Goal: Information Seeking & Learning: Learn about a topic

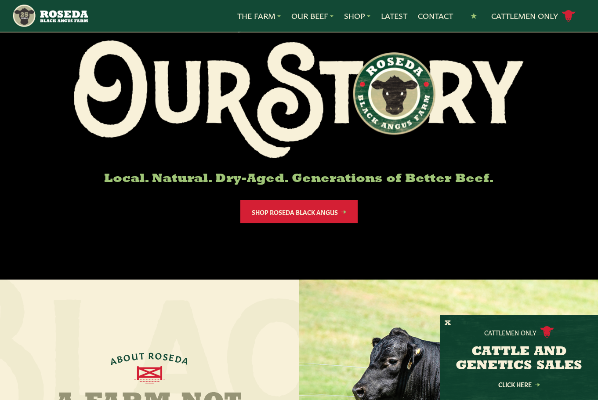
scroll to position [88, 0]
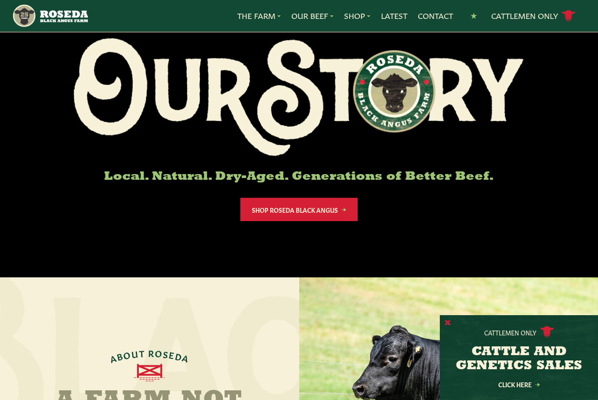
click at [448, 321] on button "X" at bounding box center [448, 323] width 6 height 9
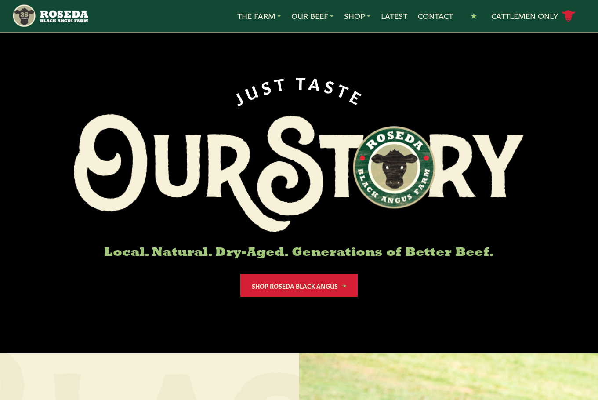
scroll to position [0, 0]
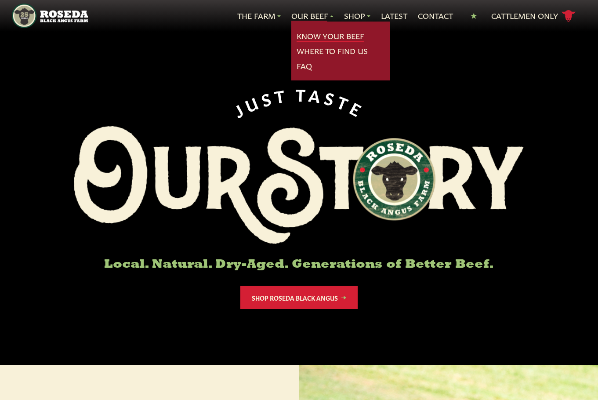
click at [323, 36] on link "Know Your Beef" at bounding box center [331, 35] width 68 height 11
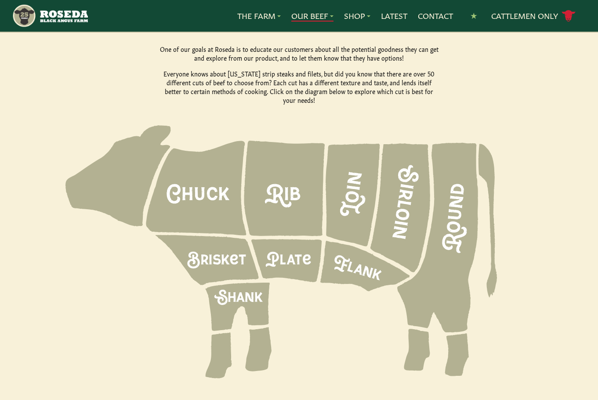
scroll to position [1259, 0]
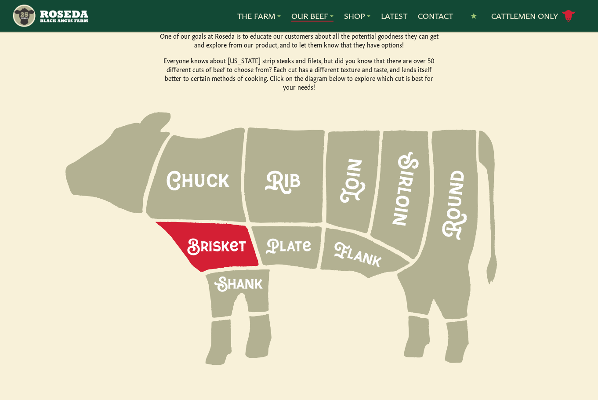
click at [223, 225] on icon at bounding box center [207, 247] width 103 height 50
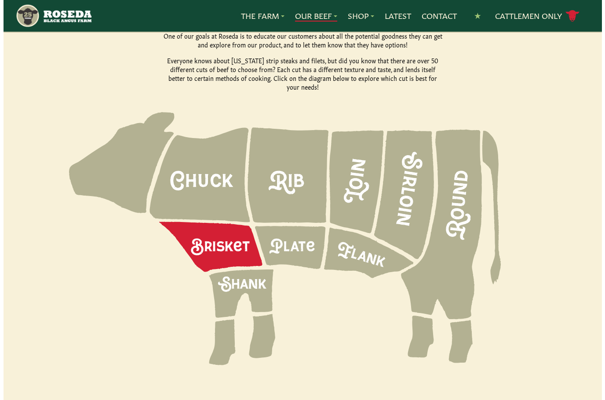
scroll to position [1234, 0]
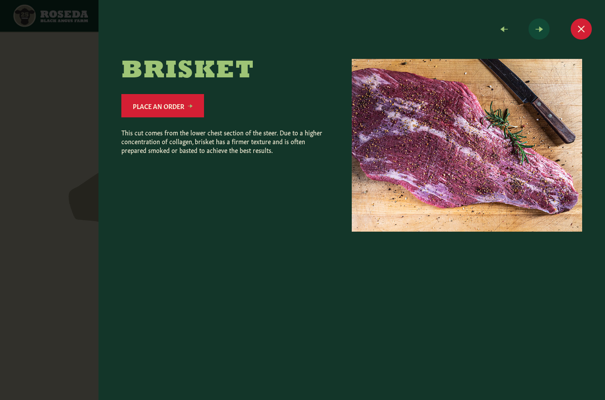
click at [541, 27] on span at bounding box center [538, 28] width 21 height 21
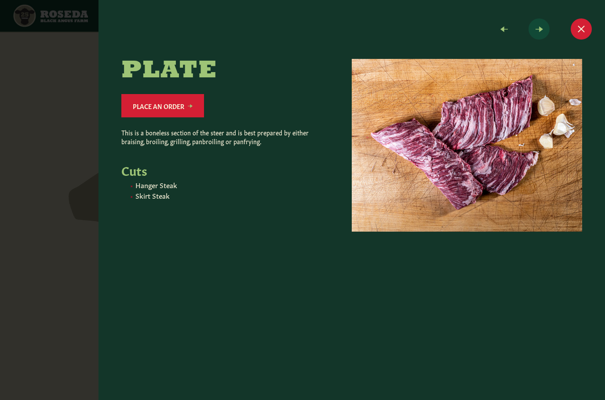
click at [541, 27] on span at bounding box center [538, 28] width 21 height 21
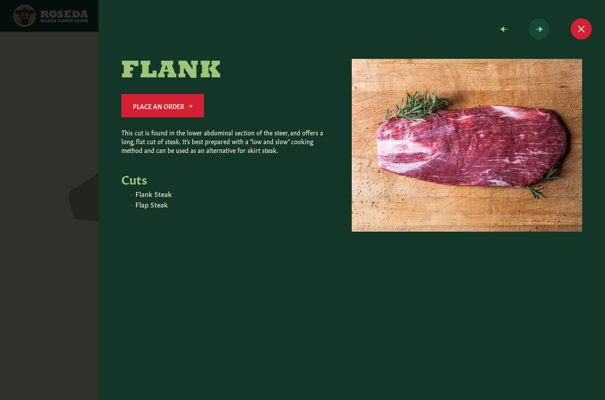
click at [541, 27] on span at bounding box center [538, 28] width 21 height 21
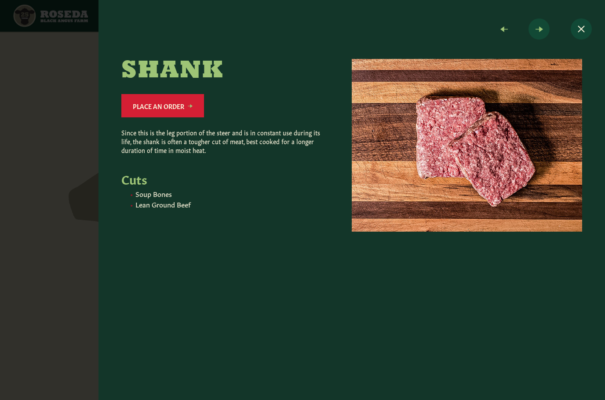
click at [579, 27] on button "Close modal" at bounding box center [580, 28] width 21 height 21
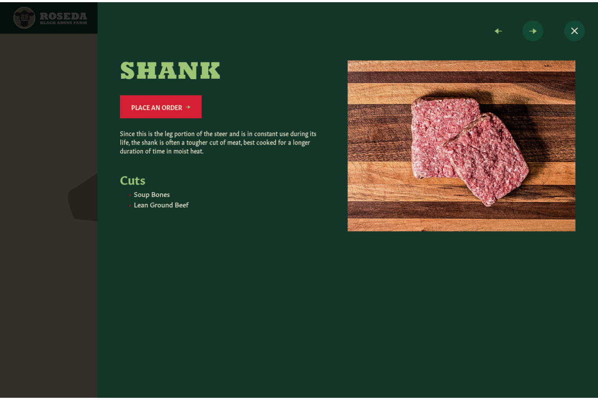
scroll to position [1259, 0]
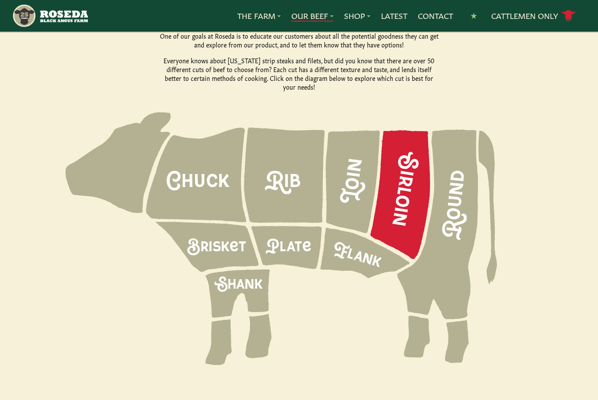
click at [409, 159] on icon at bounding box center [400, 194] width 60 height 129
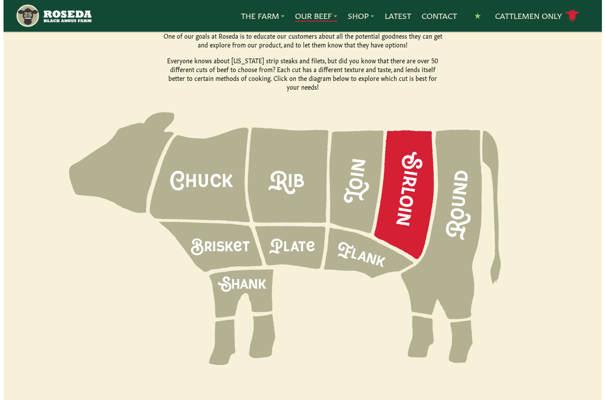
scroll to position [1234, 0]
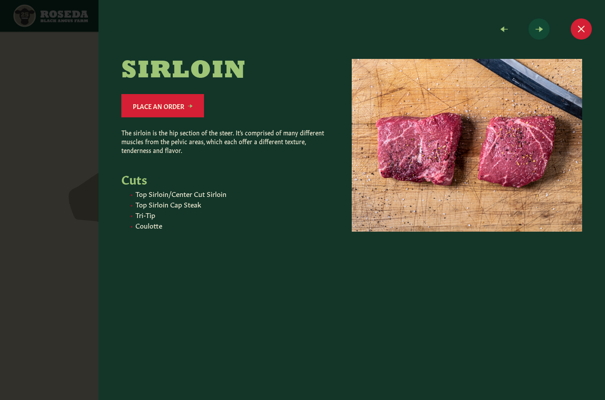
click at [539, 32] on span at bounding box center [538, 28] width 21 height 21
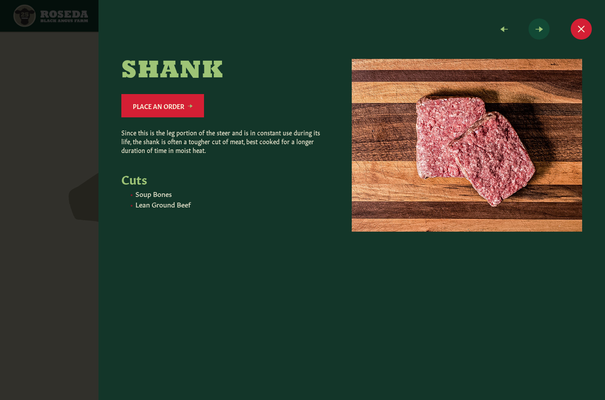
click at [539, 32] on span at bounding box center [538, 28] width 21 height 21
click at [577, 26] on button "Close modal" at bounding box center [580, 28] width 21 height 21
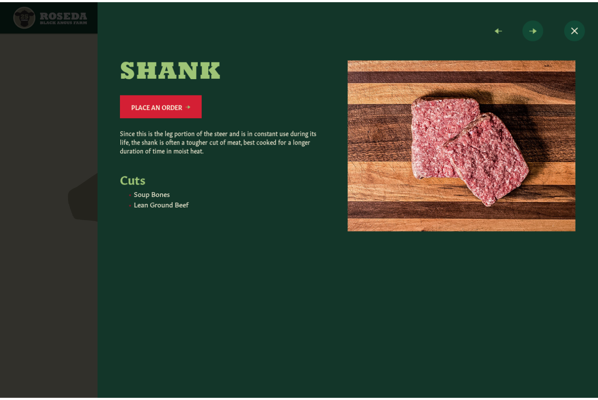
scroll to position [1259, 0]
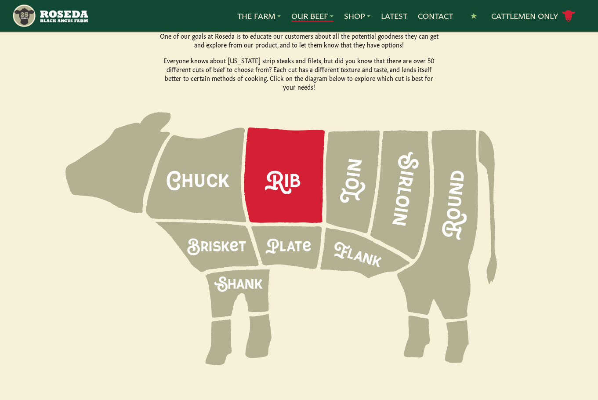
click at [288, 155] on icon at bounding box center [284, 174] width 81 height 95
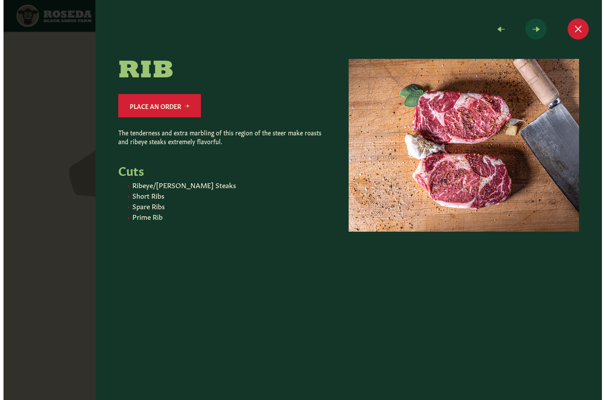
scroll to position [1234, 0]
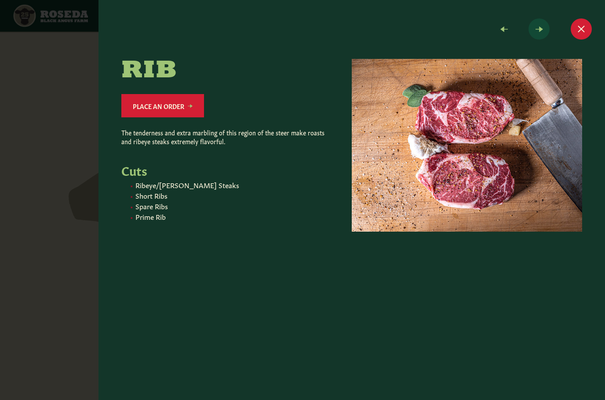
click at [540, 31] on span at bounding box center [538, 28] width 21 height 21
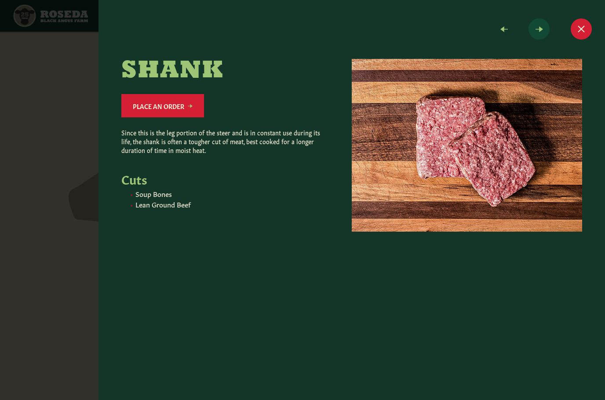
click at [540, 31] on span at bounding box center [538, 28] width 21 height 21
click at [580, 33] on button "Close modal" at bounding box center [580, 28] width 21 height 21
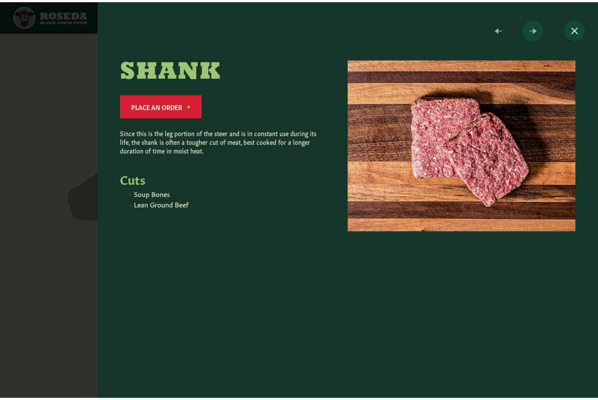
scroll to position [1259, 0]
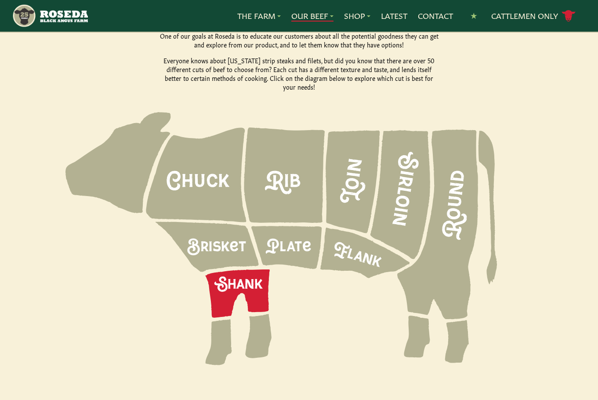
click at [243, 269] on icon at bounding box center [237, 293] width 65 height 48
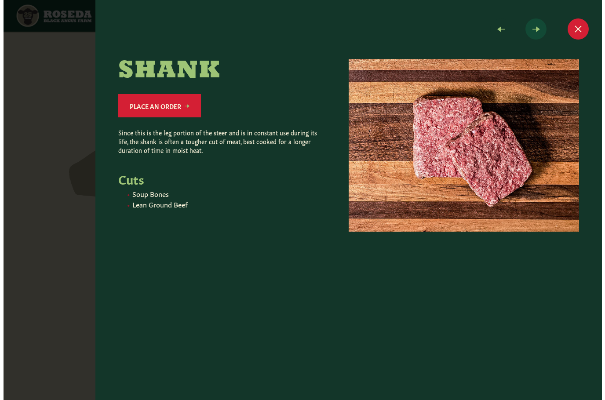
scroll to position [1234, 0]
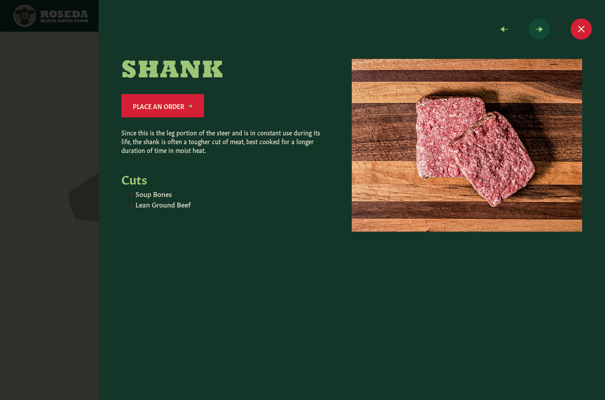
click at [540, 34] on span at bounding box center [538, 28] width 21 height 21
click at [539, 29] on span at bounding box center [538, 28] width 21 height 21
click at [584, 28] on button "Close modal" at bounding box center [580, 28] width 21 height 21
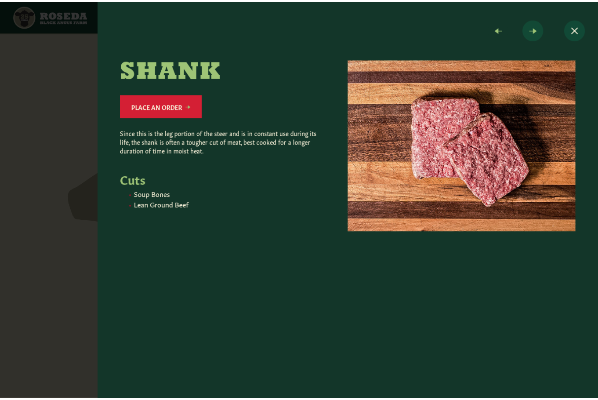
scroll to position [1259, 0]
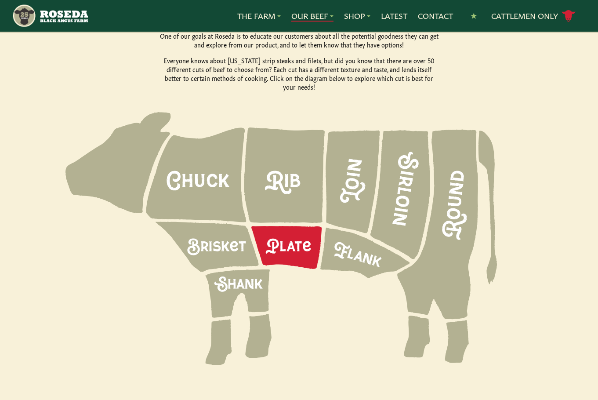
click at [304, 231] on icon at bounding box center [286, 247] width 70 height 43
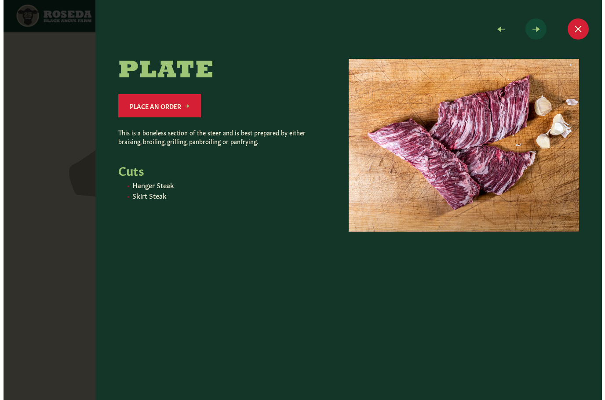
scroll to position [1234, 0]
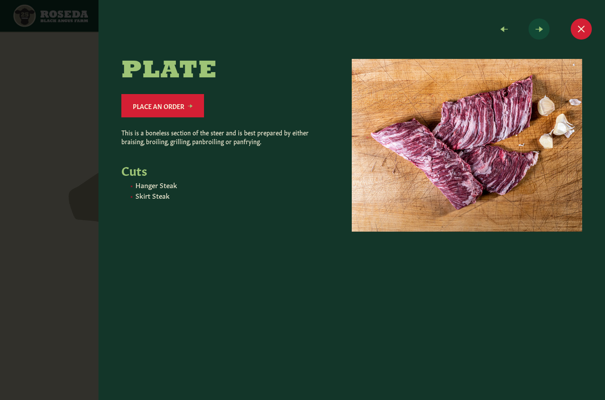
click at [539, 30] on span at bounding box center [538, 28] width 21 height 21
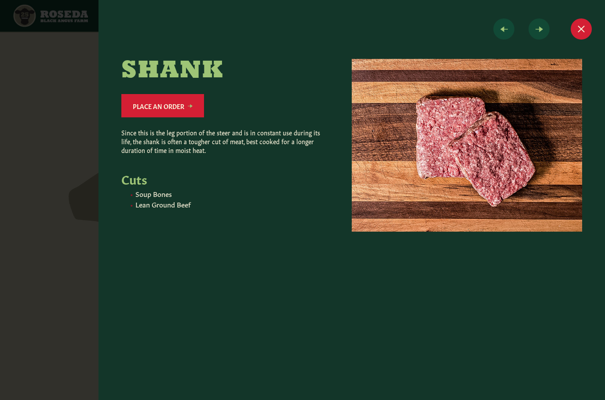
click at [501, 31] on span at bounding box center [503, 28] width 21 height 21
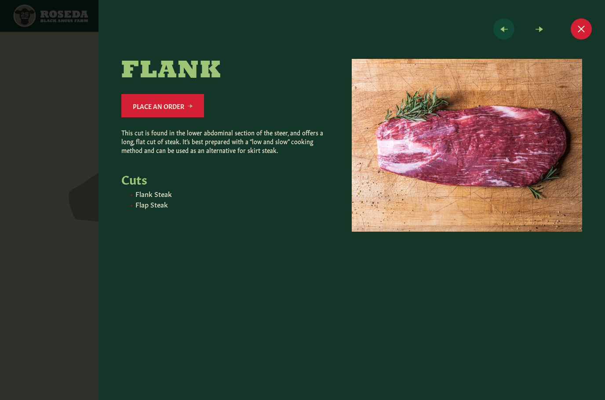
click at [504, 27] on span at bounding box center [503, 28] width 21 height 21
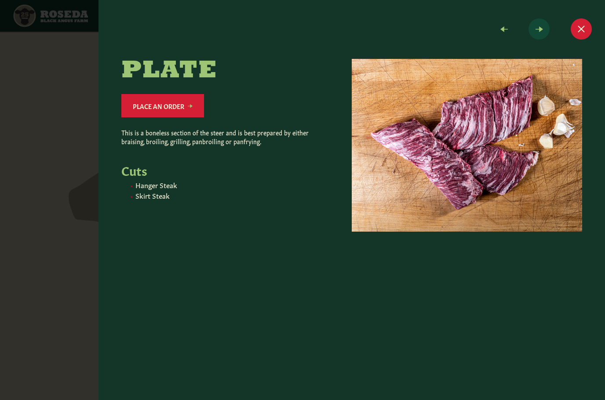
click at [538, 29] on span at bounding box center [538, 28] width 21 height 21
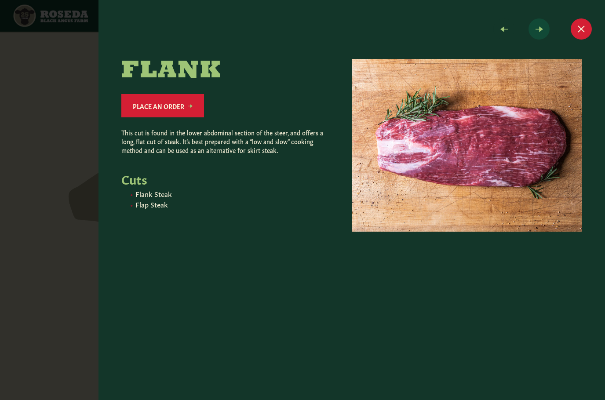
click at [539, 29] on span at bounding box center [538, 28] width 21 height 21
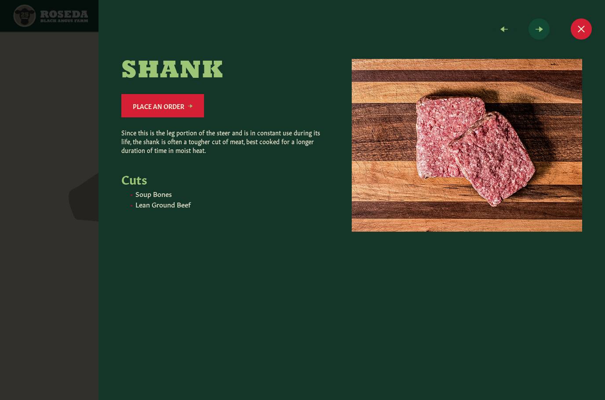
click at [539, 29] on span at bounding box center [538, 28] width 21 height 21
click at [540, 33] on span at bounding box center [538, 28] width 21 height 21
click at [580, 32] on button "Close modal" at bounding box center [580, 28] width 21 height 21
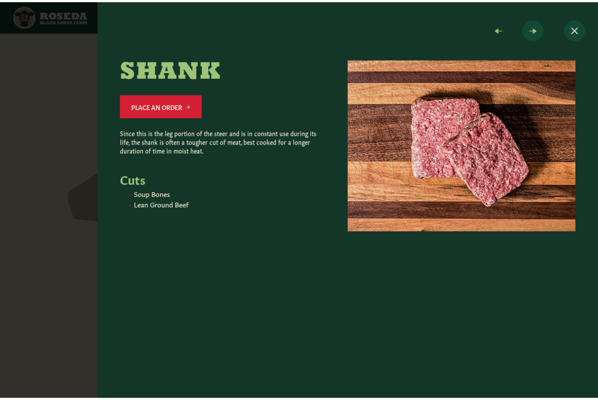
scroll to position [1259, 0]
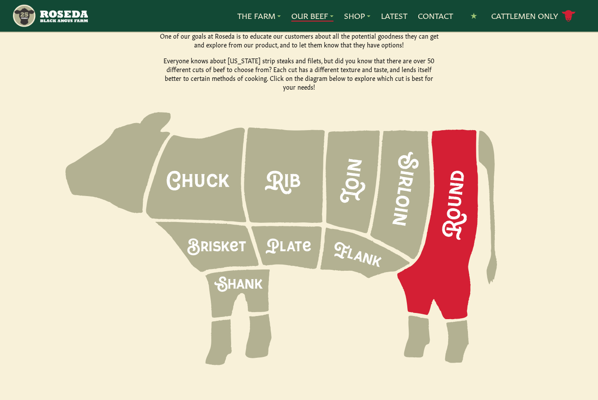
click at [451, 160] on icon at bounding box center [437, 225] width 81 height 190
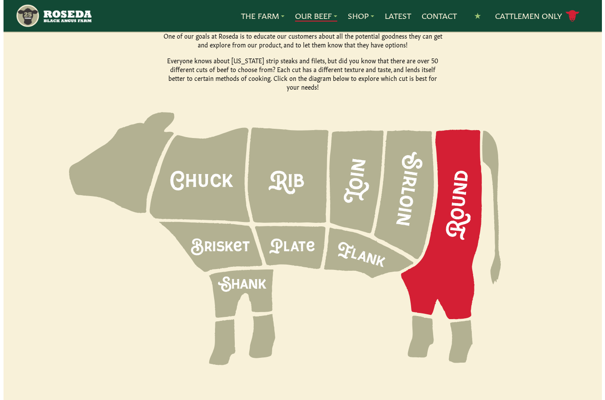
scroll to position [1234, 0]
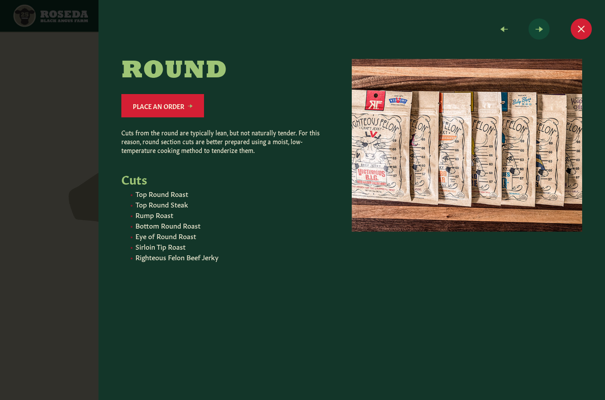
click at [542, 31] on span at bounding box center [538, 28] width 21 height 21
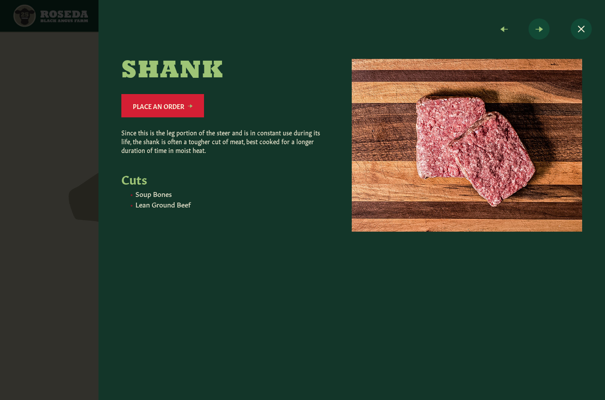
click at [585, 29] on button "Close modal" at bounding box center [580, 28] width 21 height 21
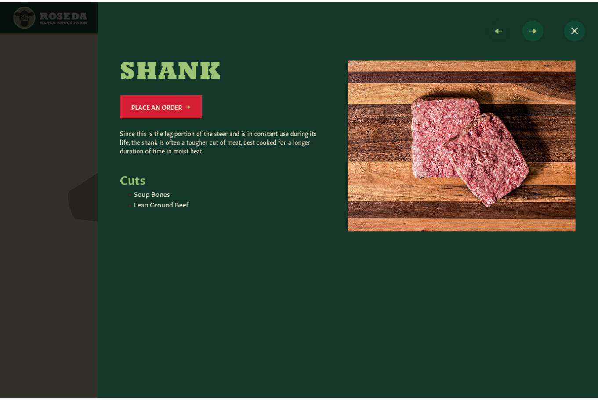
scroll to position [1259, 0]
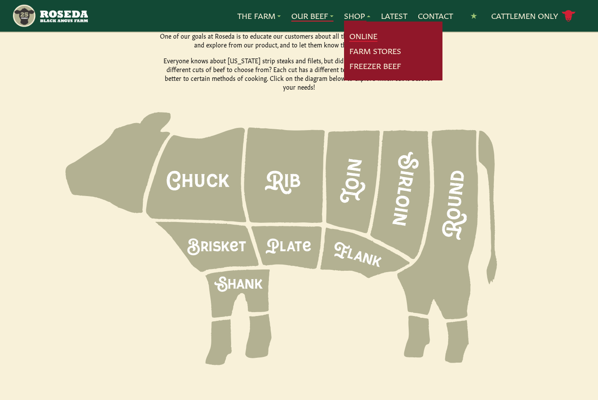
click at [356, 34] on link "Online" at bounding box center [363, 35] width 28 height 11
